Goal: Navigation & Orientation: Find specific page/section

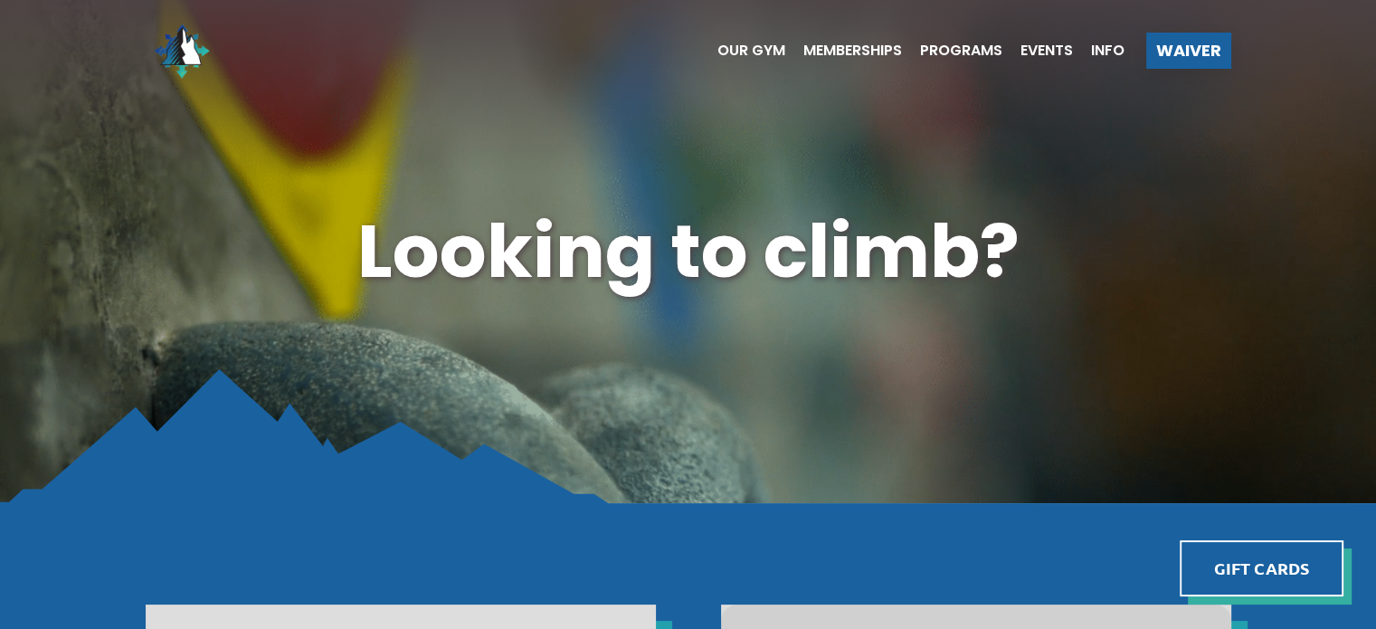
click at [1053, 36] on ul "Our Gym Memberships Programs Events Info" at bounding box center [911, 50] width 425 height 72
click at [1050, 44] on span "Events" at bounding box center [1047, 50] width 52 height 14
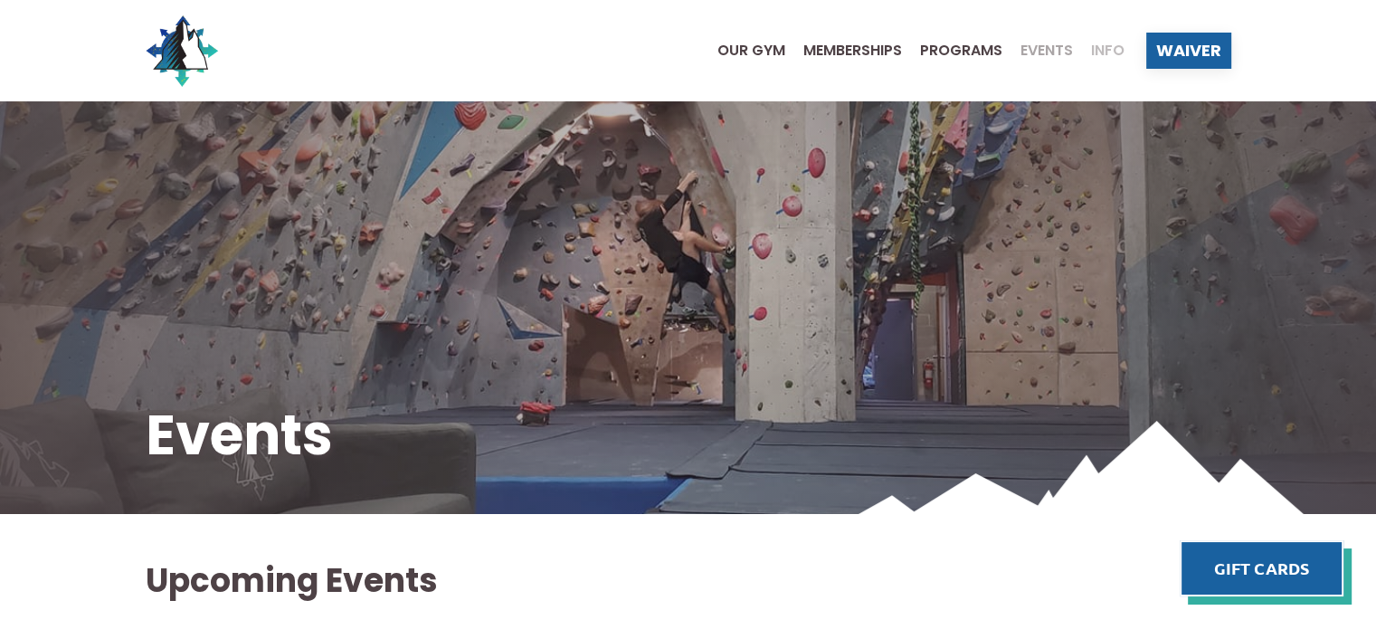
click at [1104, 46] on span "Info" at bounding box center [1107, 50] width 33 height 14
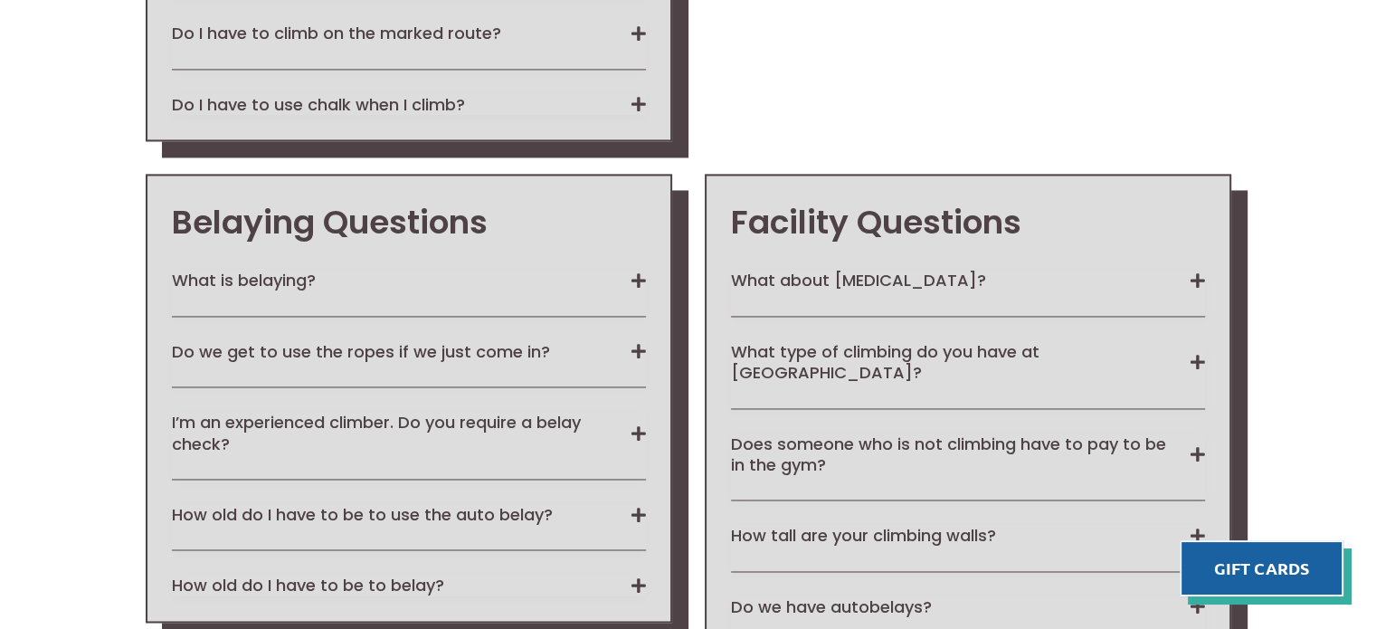
scroll to position [2805, 0]
